Goal: Check status: Check status

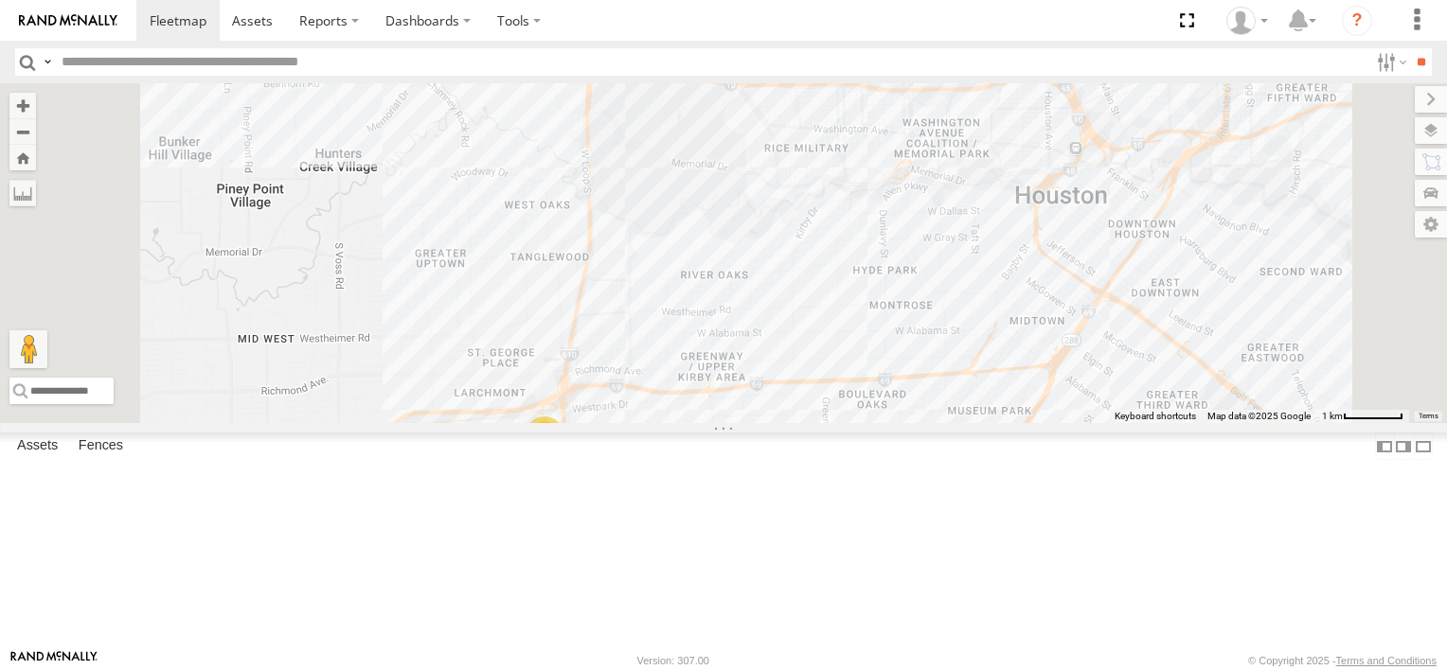
click at [0, 0] on div "FORD F550" at bounding box center [0, 0] width 0 height 0
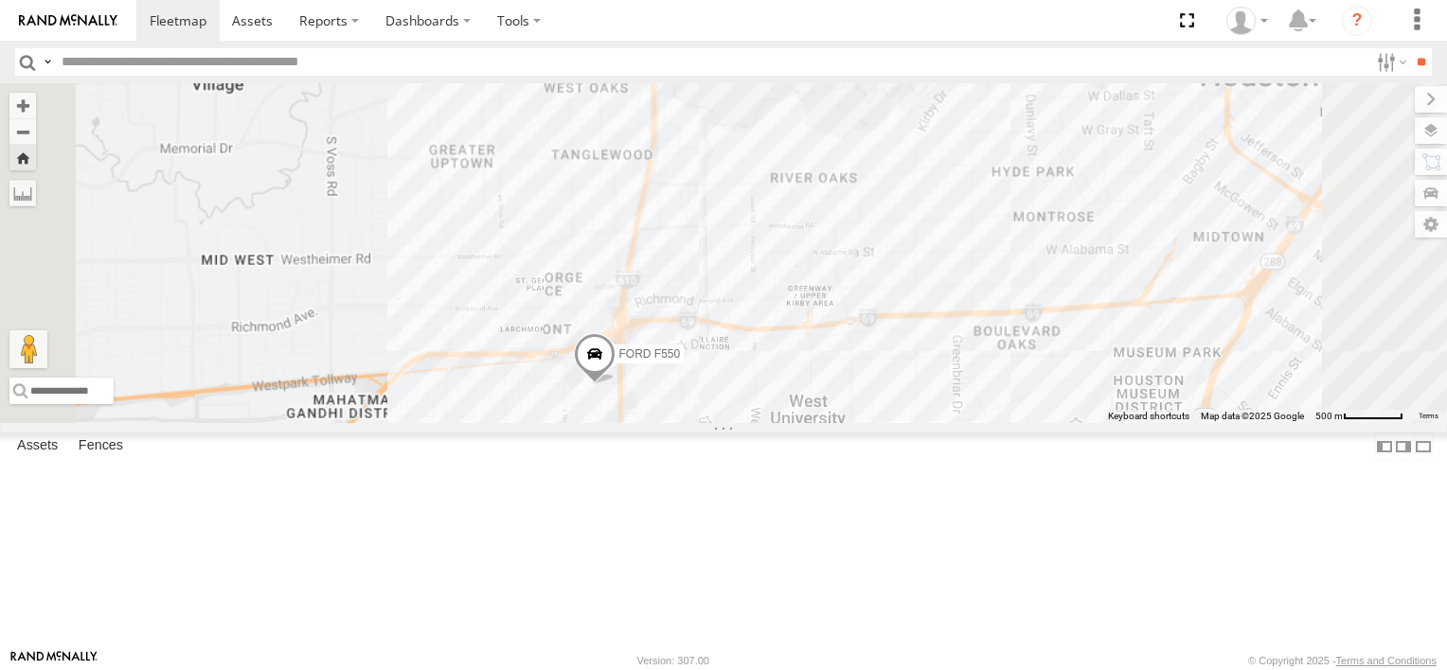
click at [0, 0] on div "FORD F550" at bounding box center [0, 0] width 0 height 0
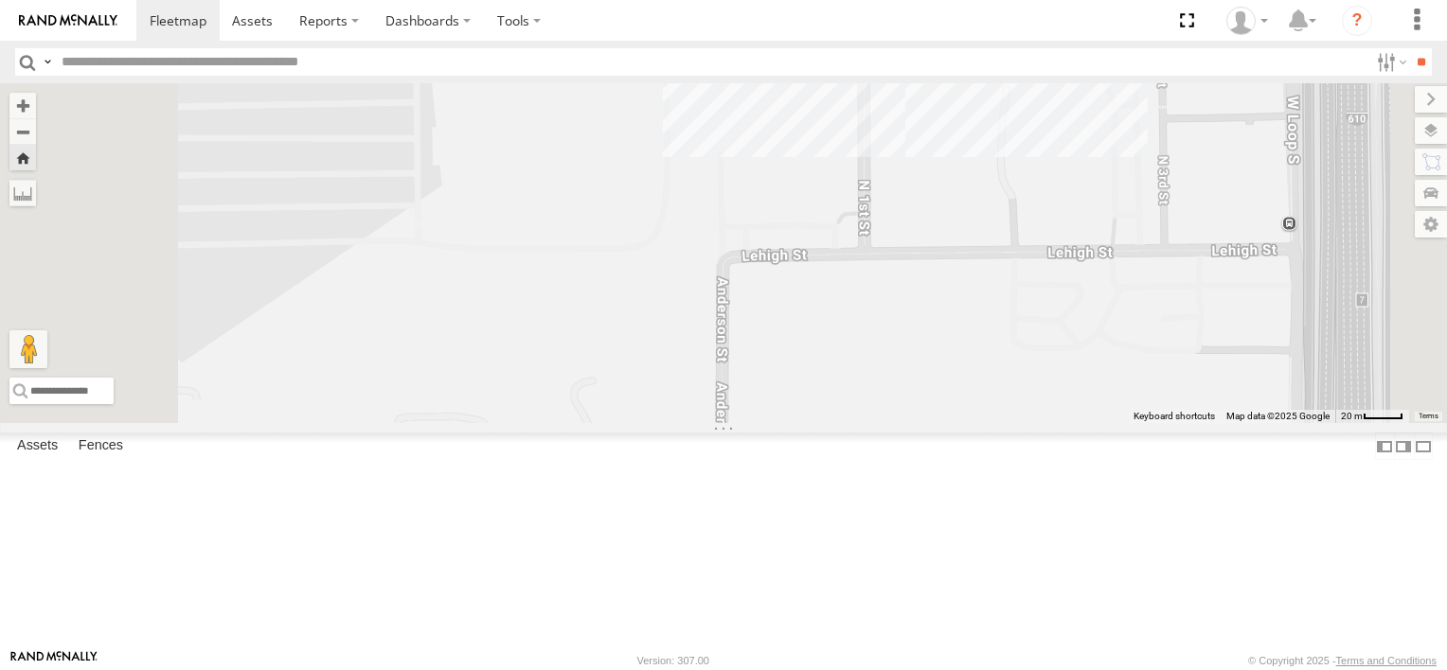
click at [0, 0] on link at bounding box center [0, 0] width 0 height 0
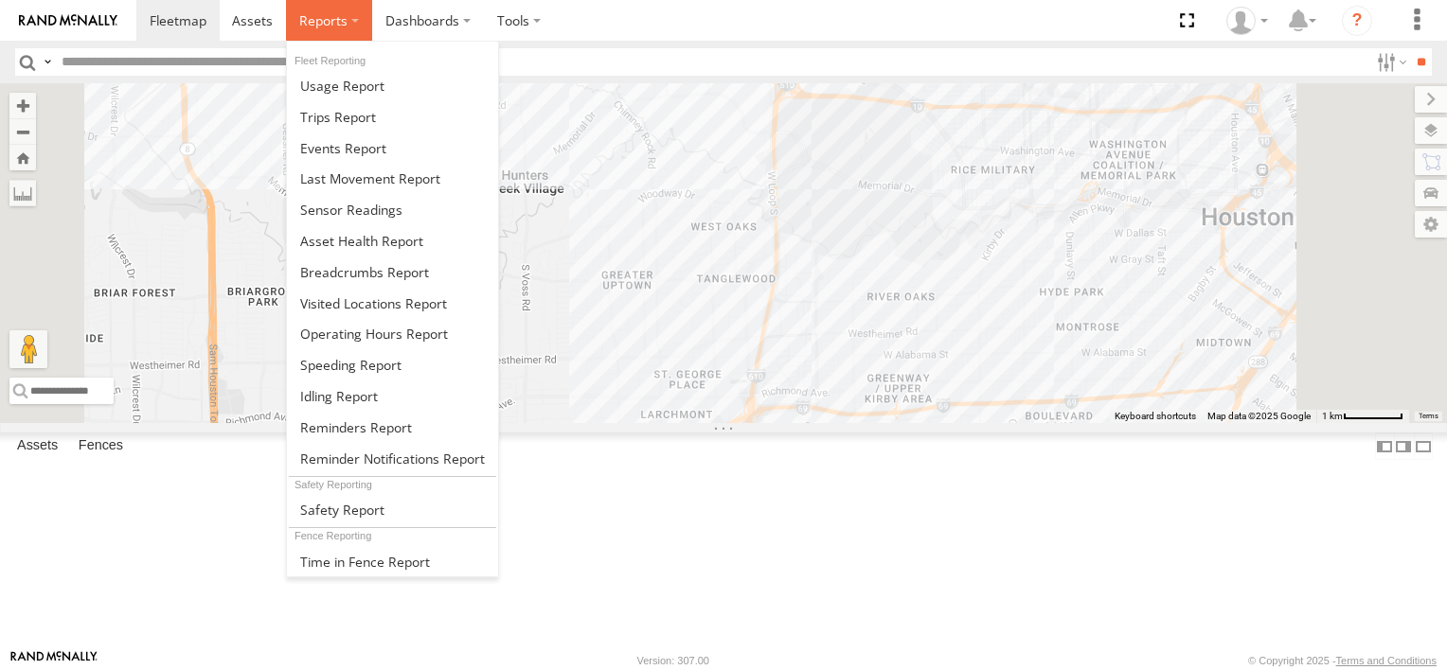
click at [335, 19] on span at bounding box center [323, 20] width 48 height 18
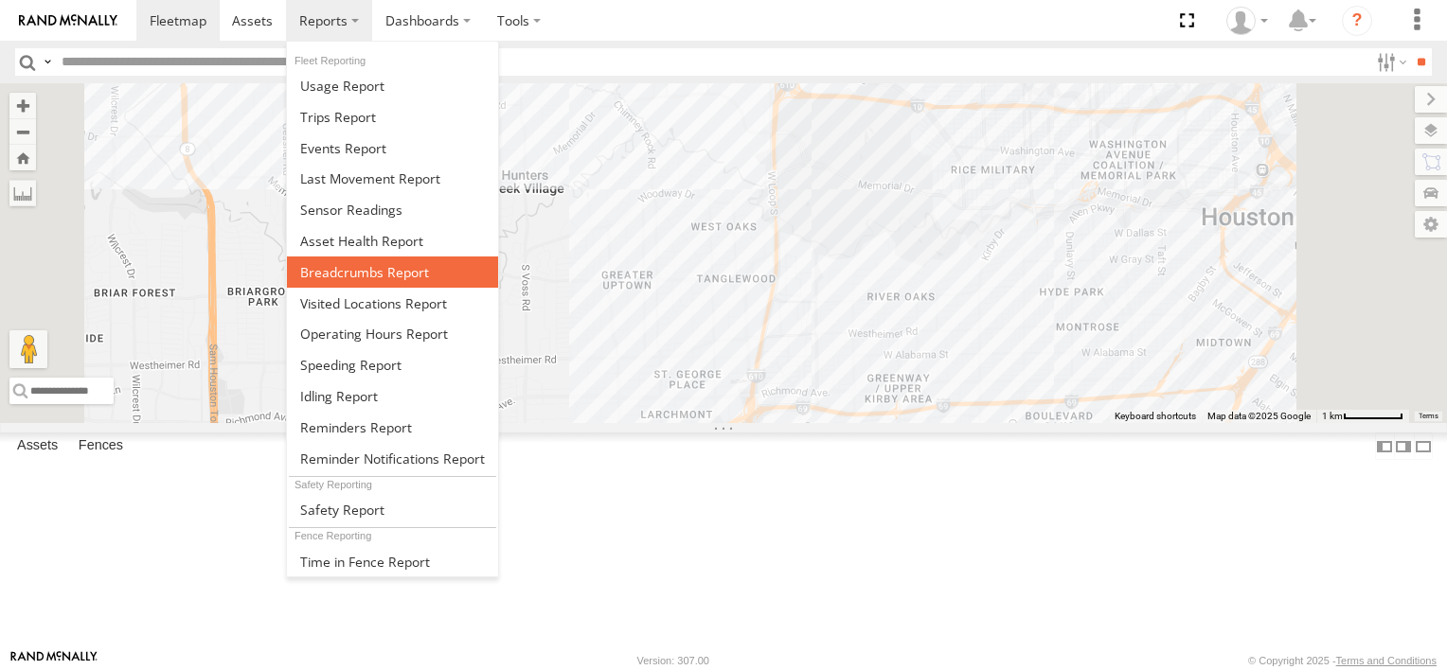
click at [361, 272] on span at bounding box center [364, 272] width 129 height 18
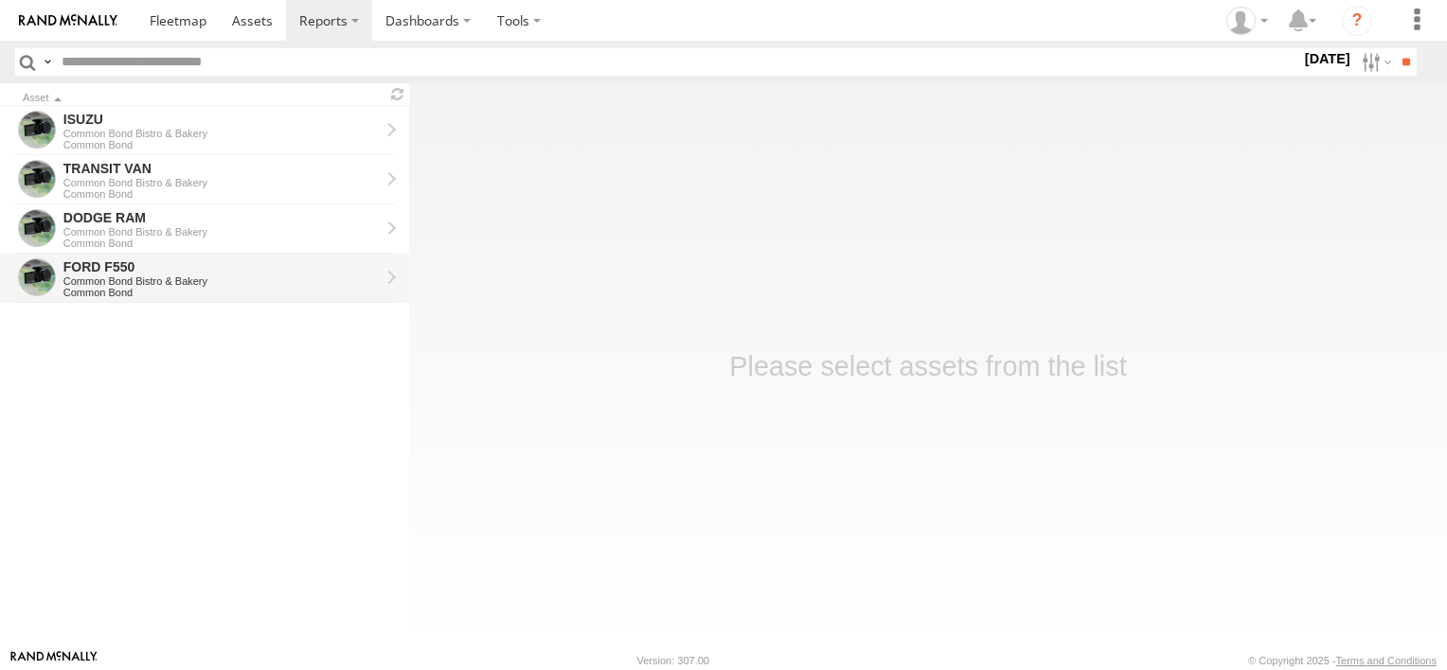
click at [231, 279] on div "Common Bond Bistro & Bakery" at bounding box center [221, 281] width 316 height 11
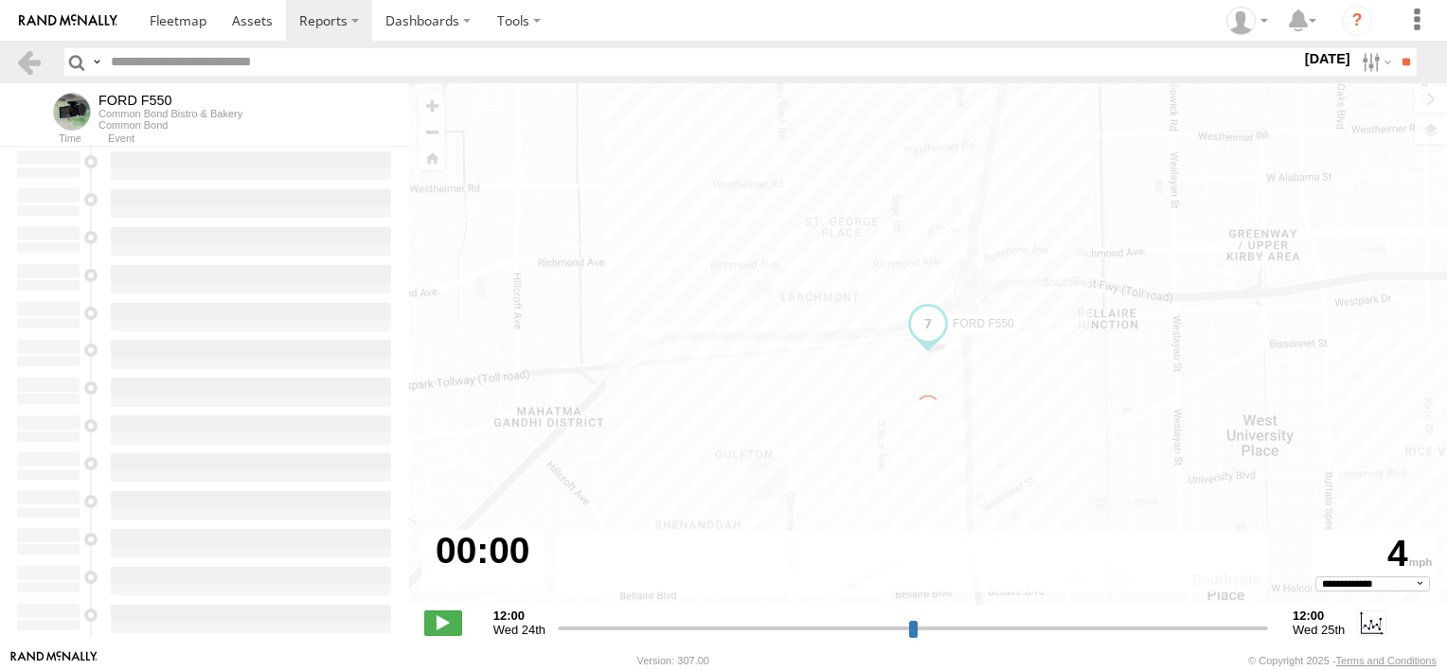
select select "**********"
type input "**********"
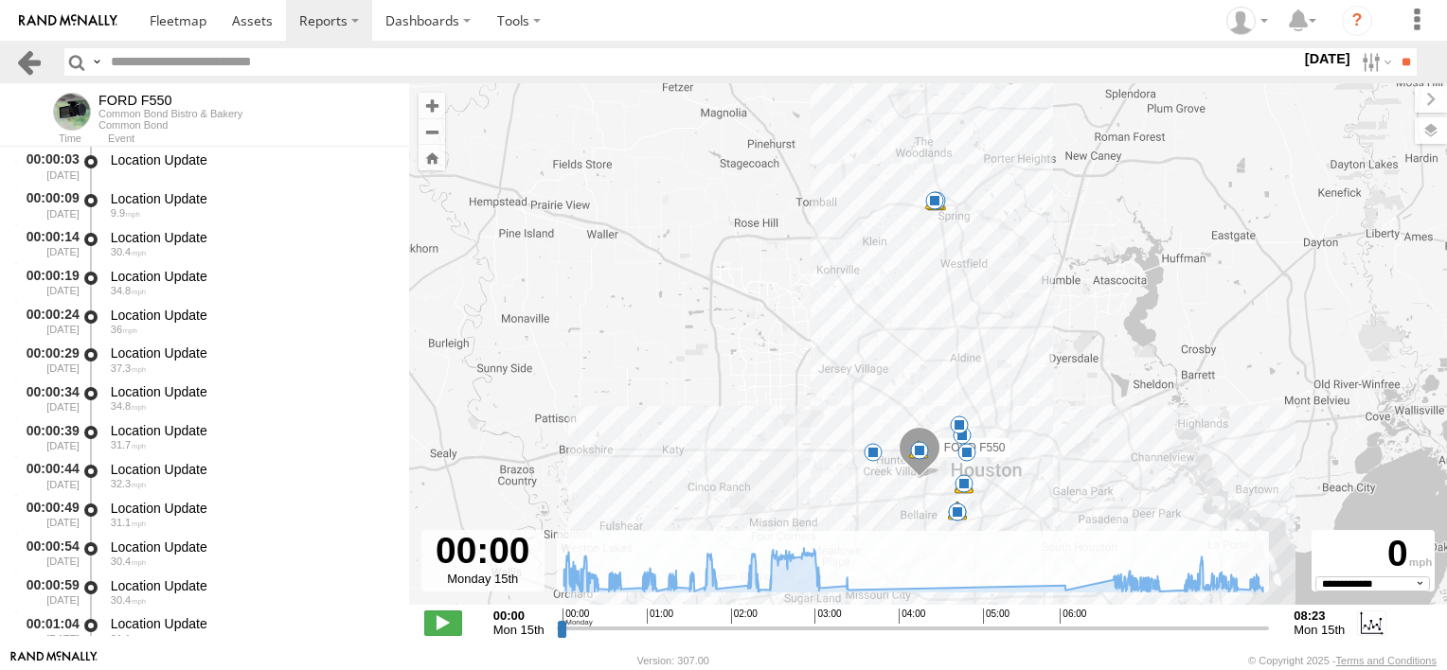
click at [24, 59] on link at bounding box center [28, 61] width 27 height 27
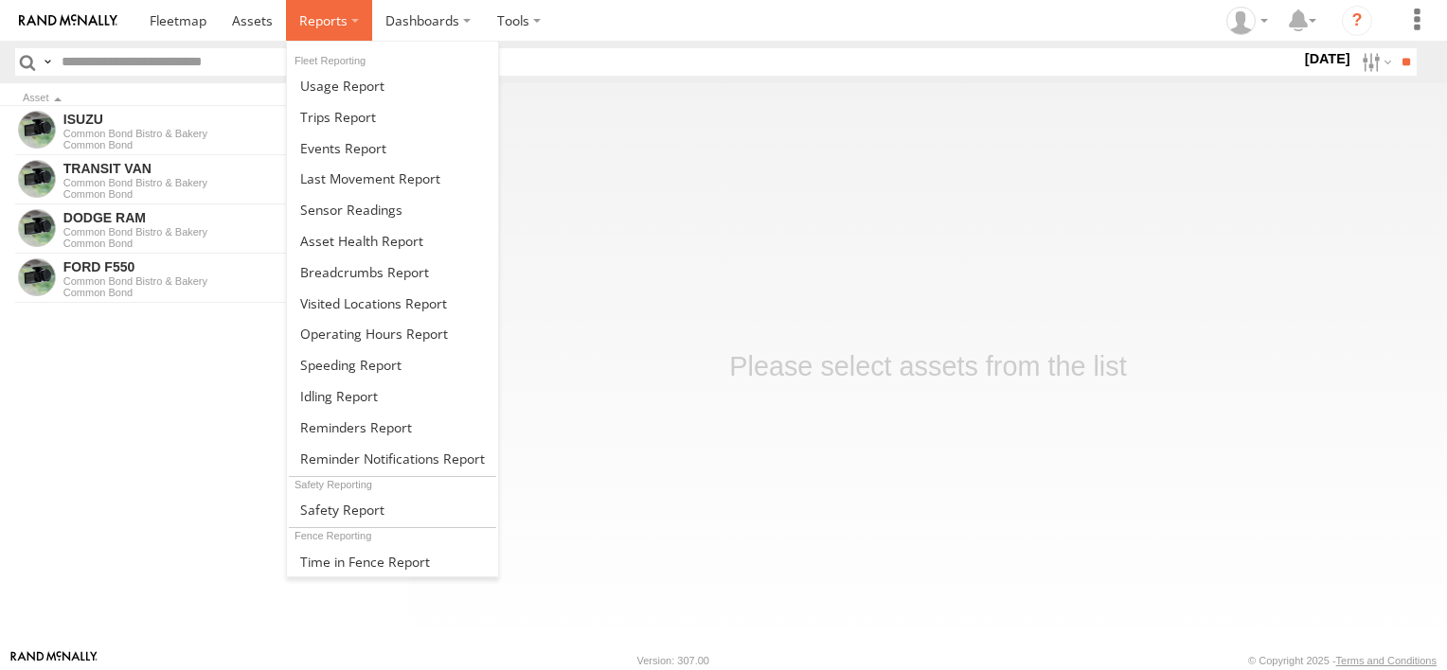
click at [348, 23] on label at bounding box center [329, 20] width 86 height 41
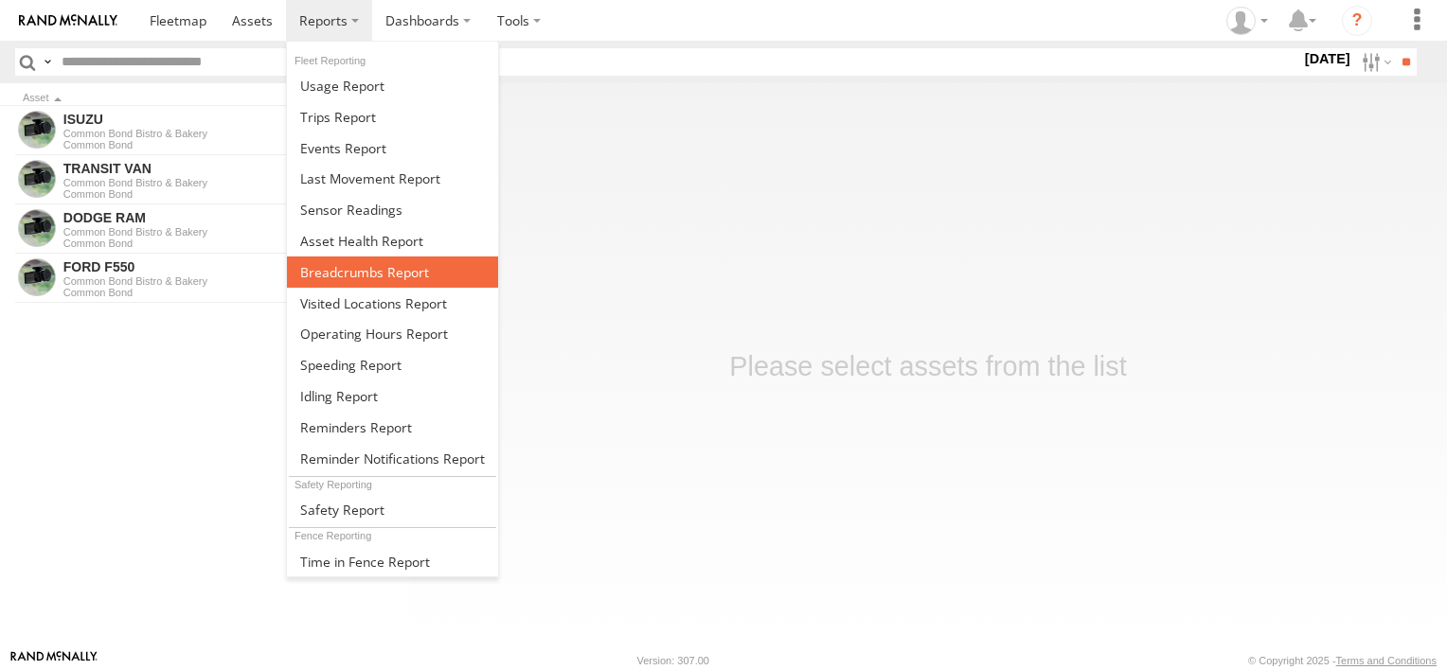
click at [370, 263] on span at bounding box center [364, 272] width 129 height 18
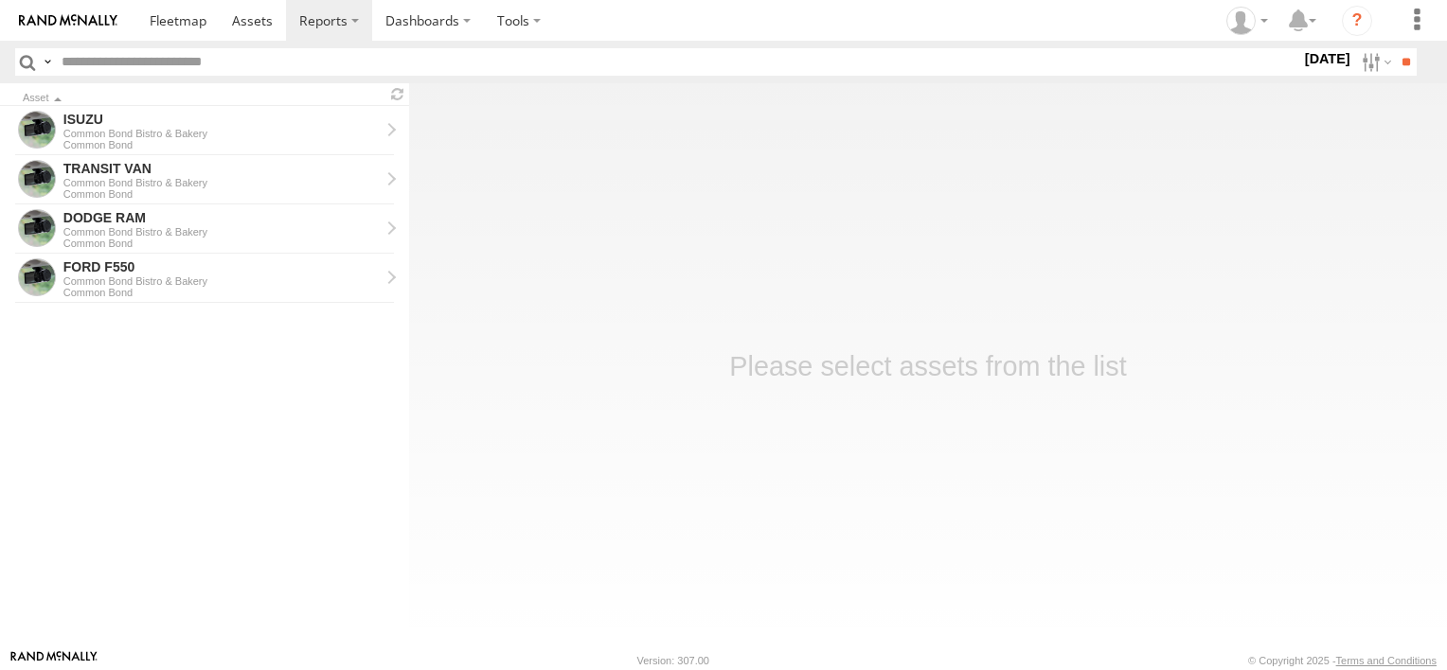
click at [1304, 59] on label "[DATE]" at bounding box center [1327, 58] width 53 height 21
click at [1300, 59] on input "text" at bounding box center [677, 61] width 1246 height 27
click at [0, 0] on label at bounding box center [0, 0] width 0 height 0
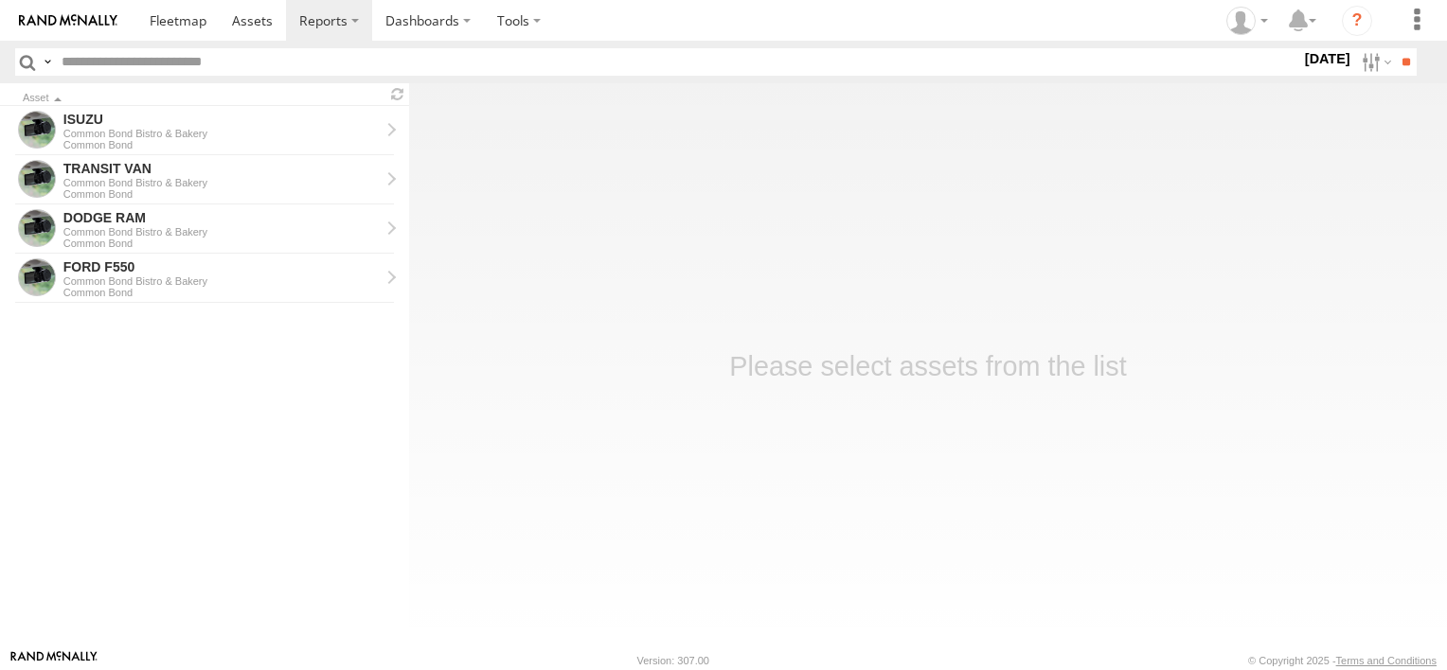
click at [0, 0] on label at bounding box center [0, 0] width 0 height 0
click at [254, 23] on span at bounding box center [252, 20] width 41 height 18
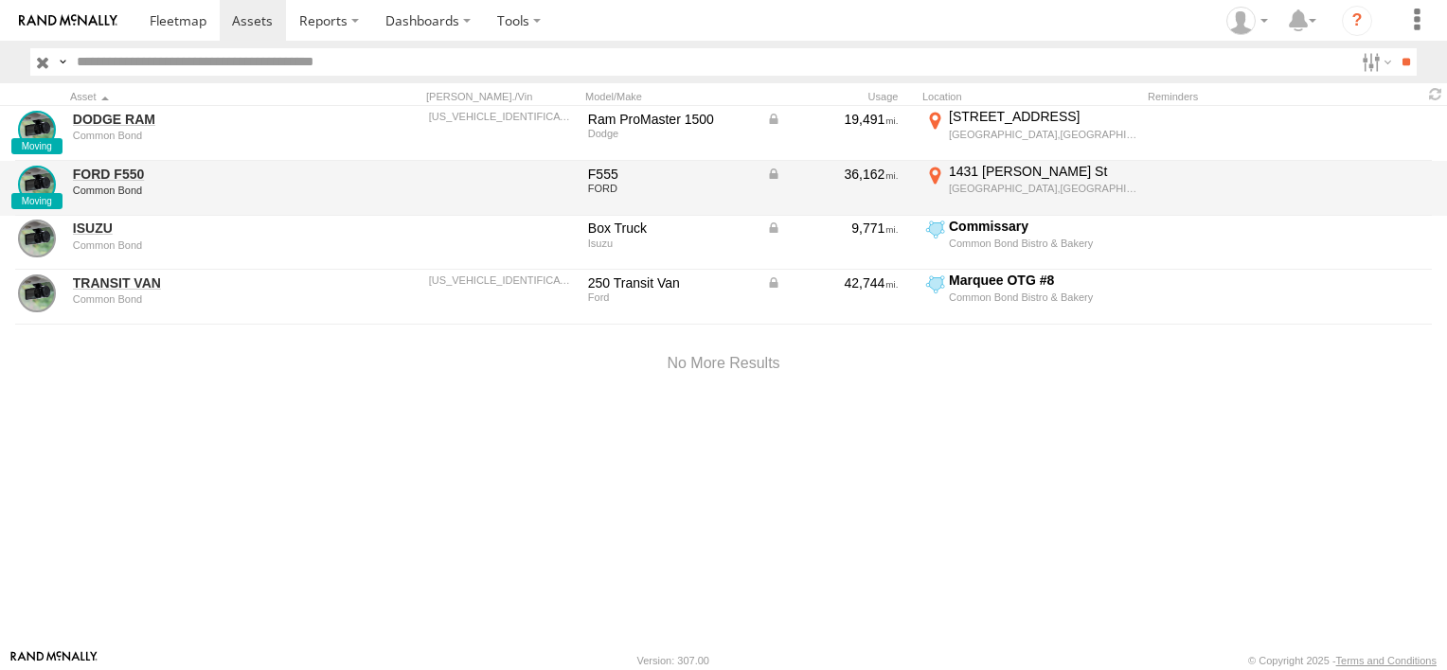
click at [354, 184] on div at bounding box center [381, 188] width 76 height 51
click at [97, 182] on div "FORD F550 Common Bond" at bounding box center [202, 188] width 265 height 51
drag, startPoint x: 97, startPoint y: 182, endPoint x: 309, endPoint y: 182, distance: 212.1
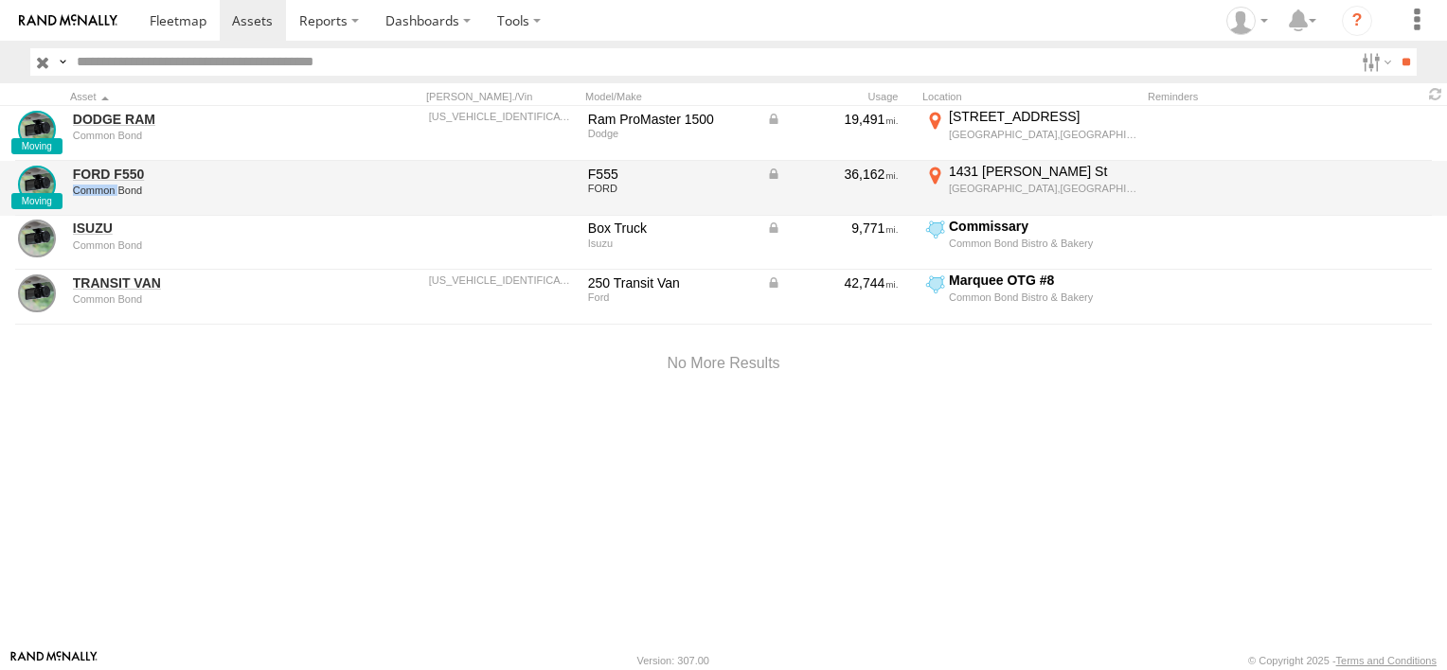
click at [309, 182] on div "FORD F550 Common Bond" at bounding box center [202, 188] width 265 height 51
click at [98, 173] on link "FORD F550" at bounding box center [202, 174] width 259 height 17
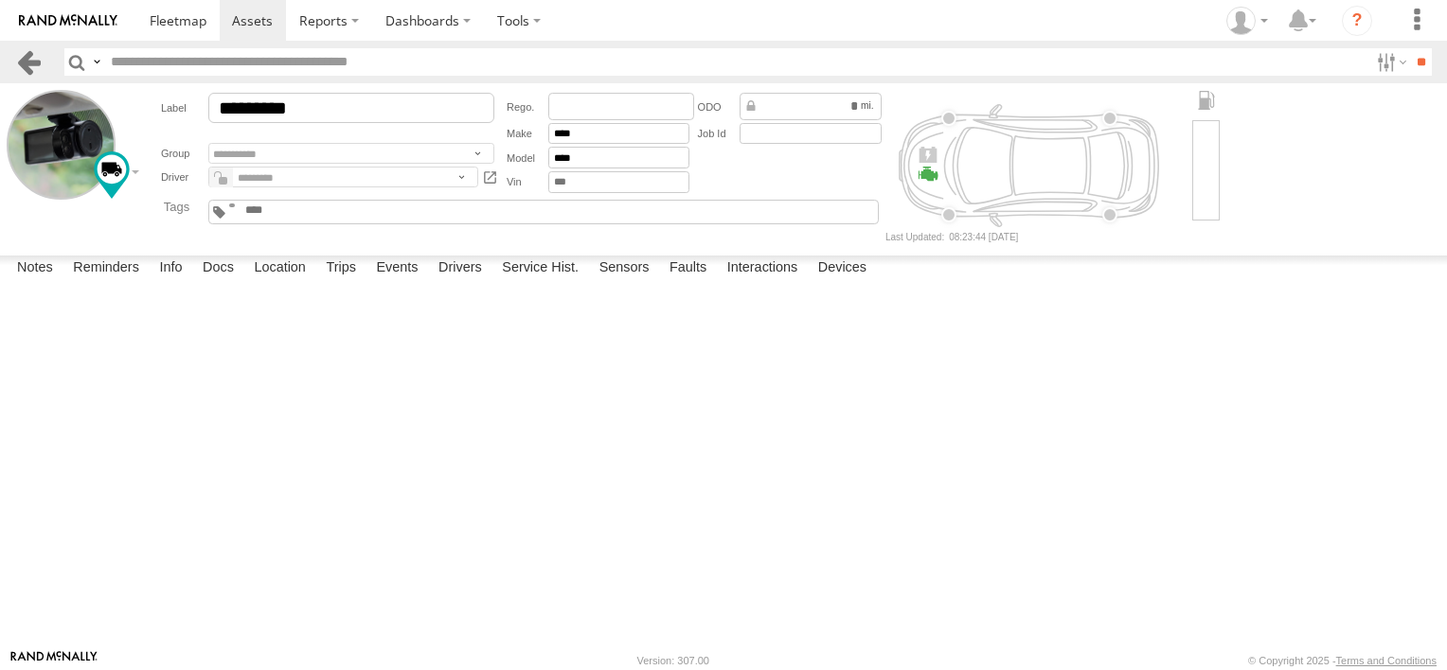
click at [27, 54] on link at bounding box center [28, 61] width 27 height 27
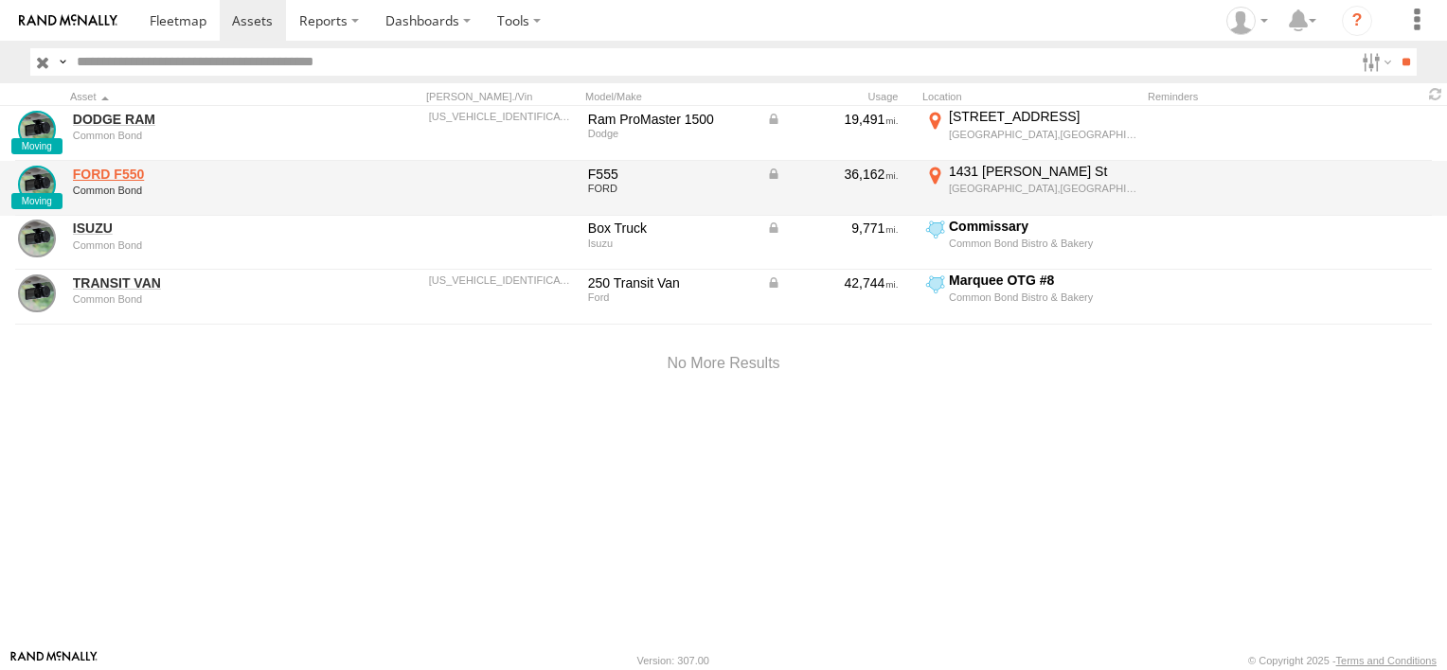
click at [94, 178] on link "FORD F550" at bounding box center [202, 174] width 259 height 17
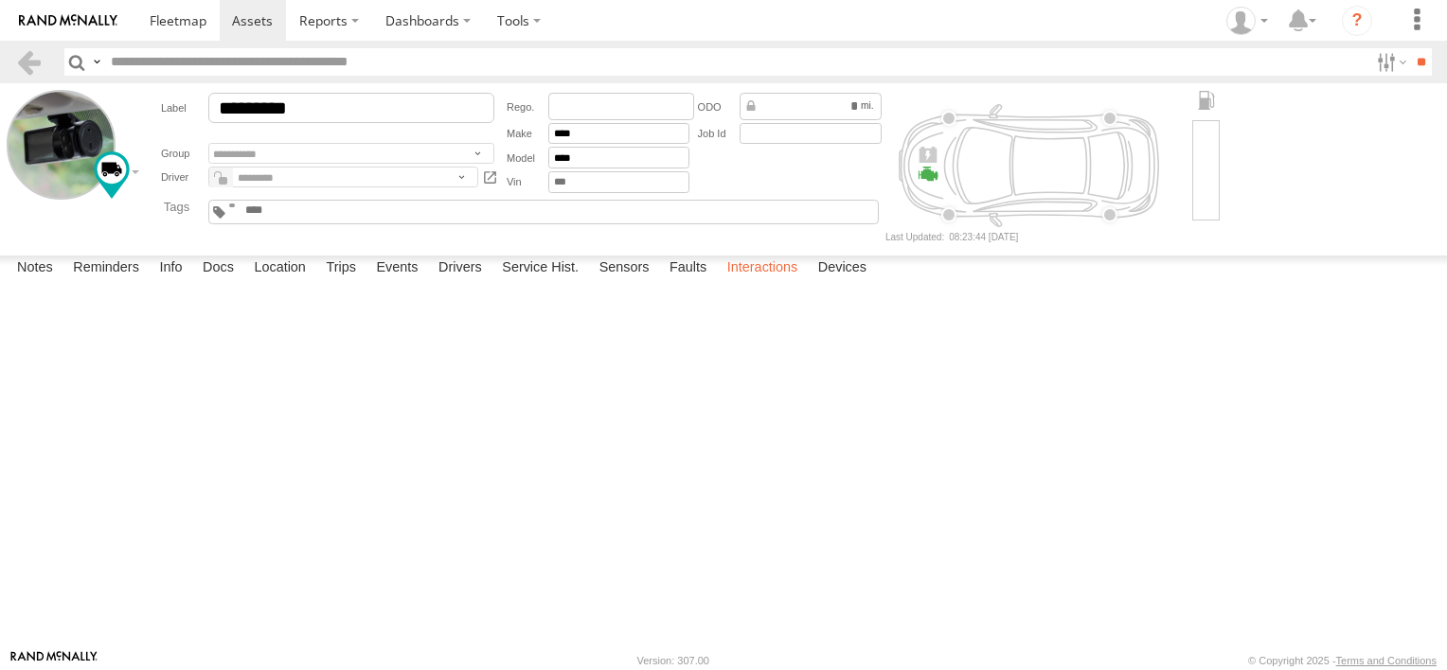
click at [759, 282] on label "Interactions" at bounding box center [763, 269] width 90 height 27
click at [0, 0] on div "ENTERED" at bounding box center [0, 0] width 0 height 0
